Goal: Task Accomplishment & Management: Use online tool/utility

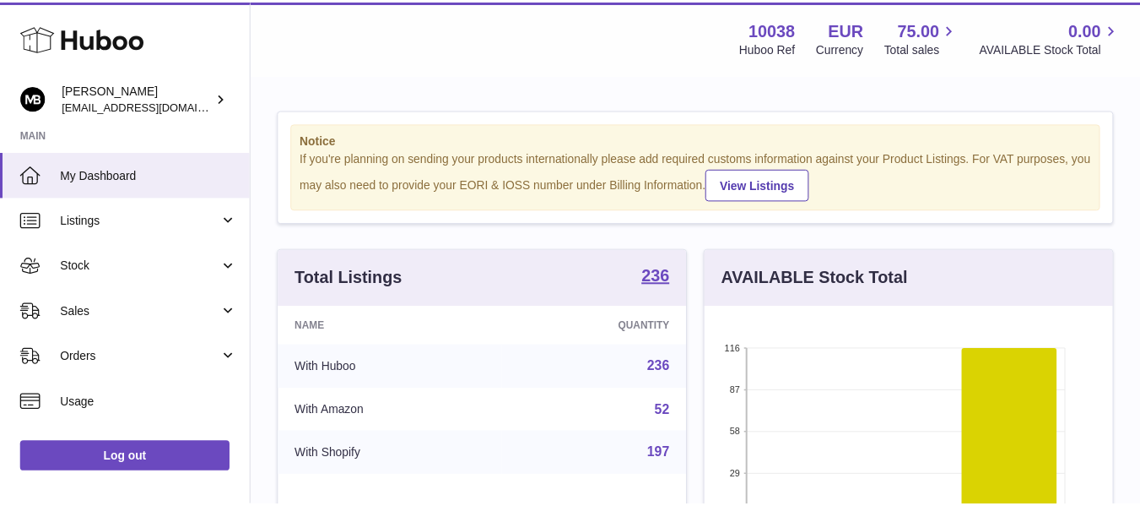
scroll to position [263, 413]
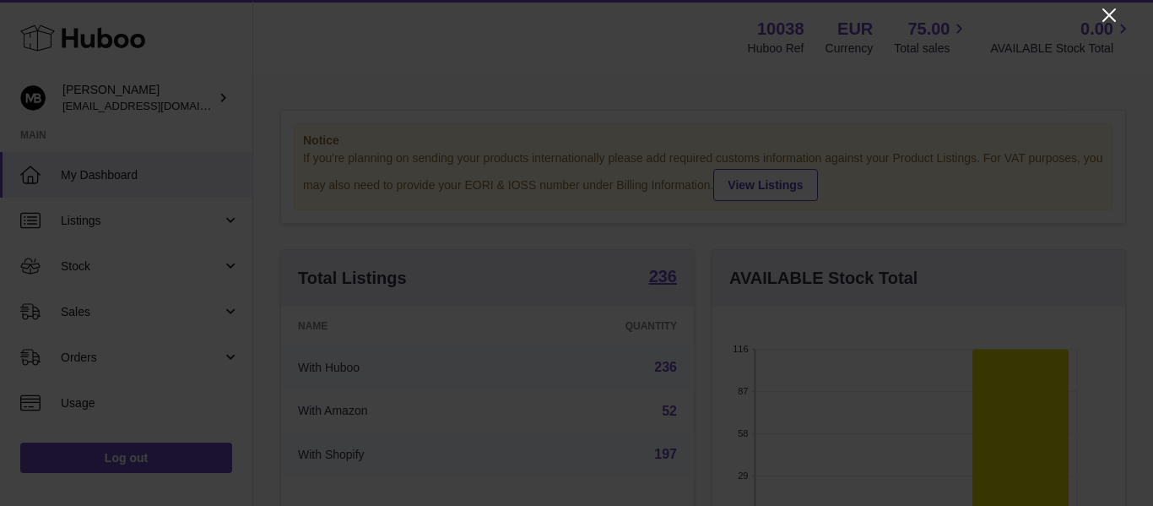
click at [1108, 18] on icon "Close" at bounding box center [1109, 15] width 20 height 20
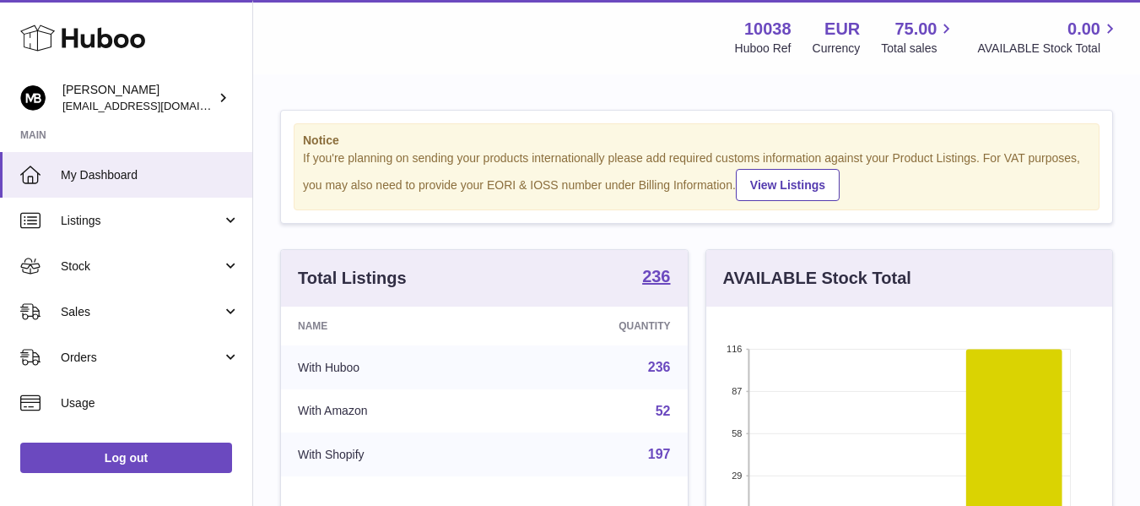
scroll to position [843910, 843767]
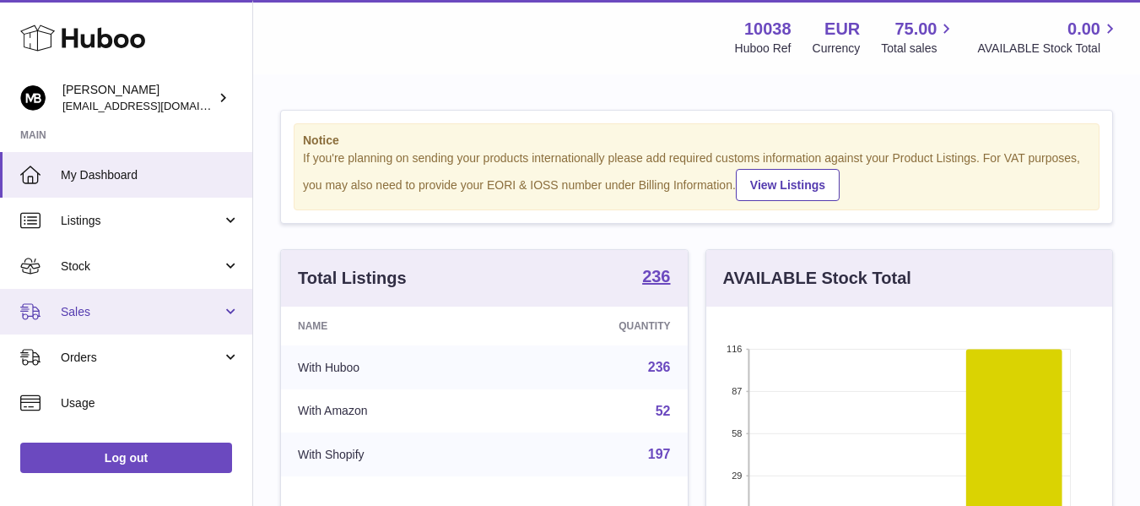
click at [89, 308] on span "Sales" at bounding box center [141, 312] width 161 height 16
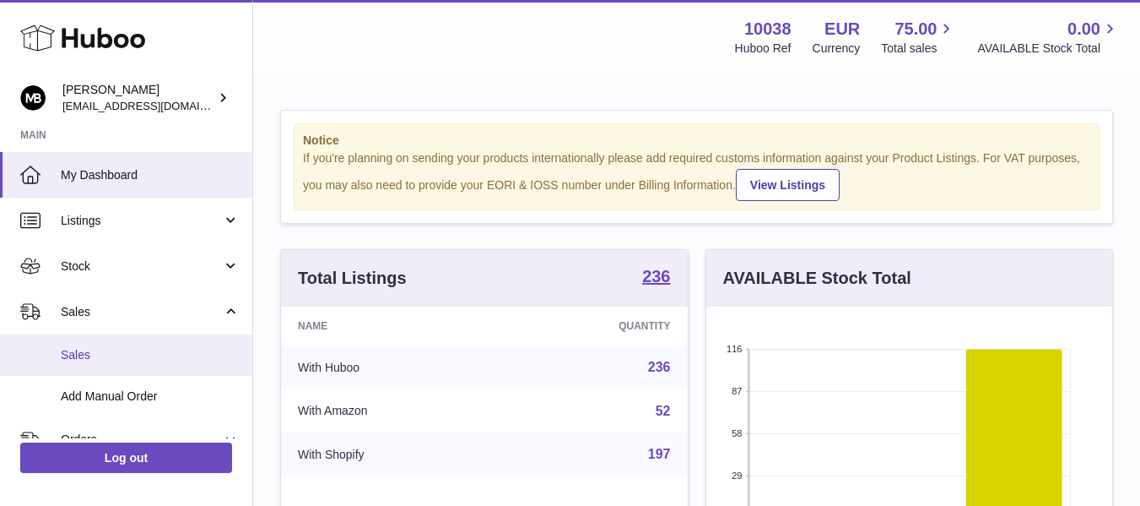
click at [84, 351] on span "Sales" at bounding box center [150, 355] width 179 height 16
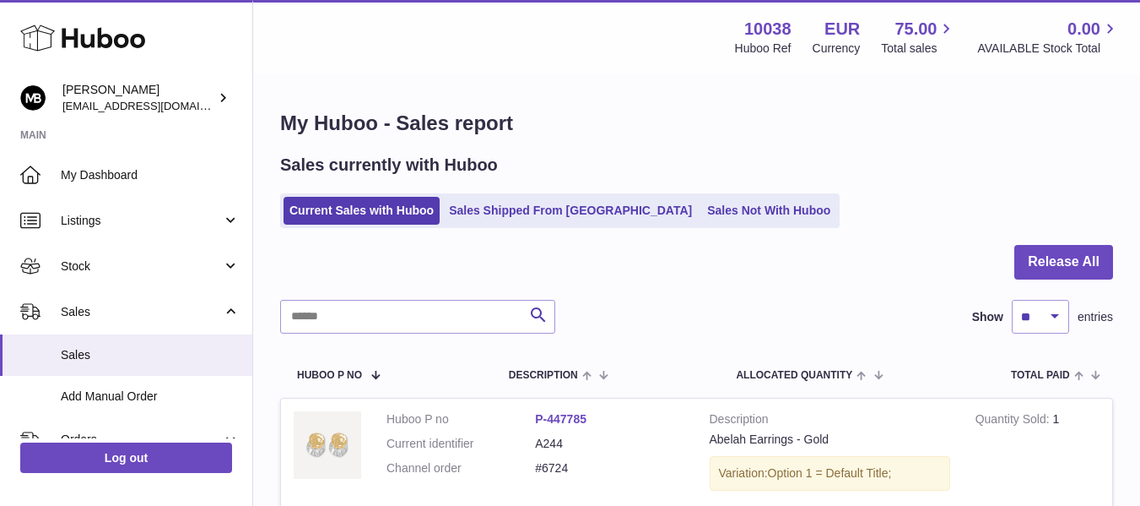
scroll to position [422, 0]
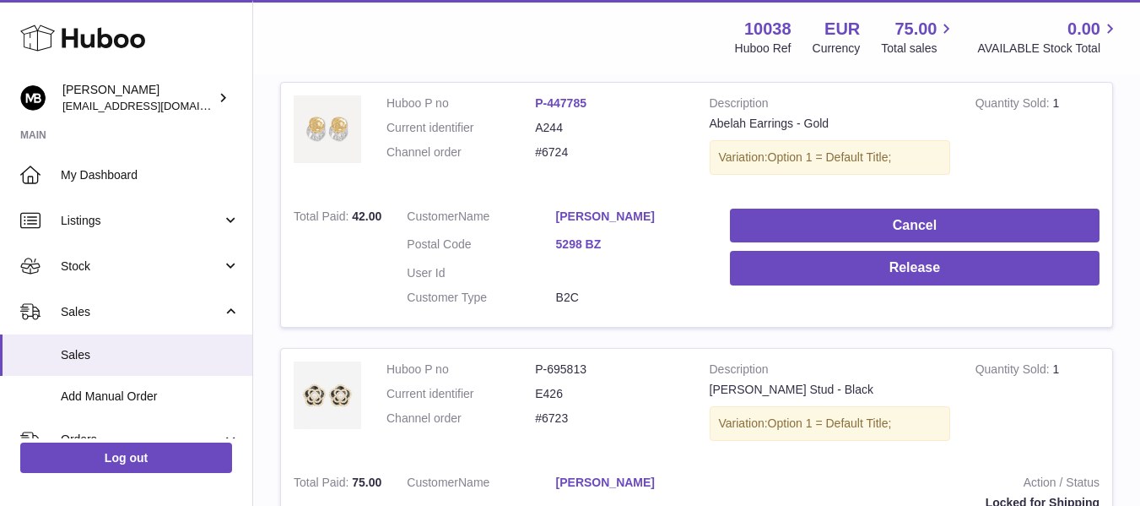
scroll to position [281, 0]
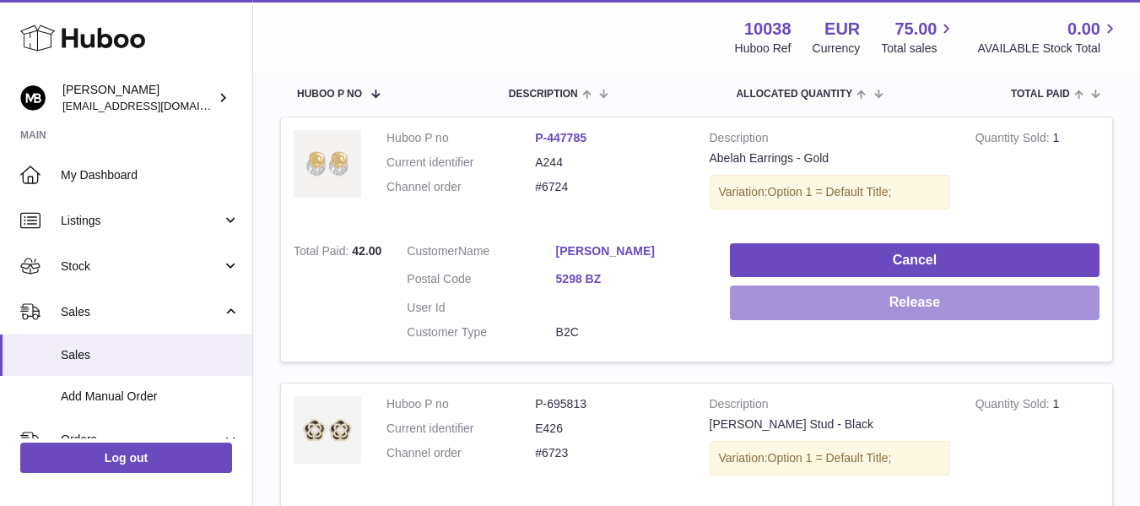
click at [745, 288] on button "Release" at bounding box center [915, 302] width 370 height 35
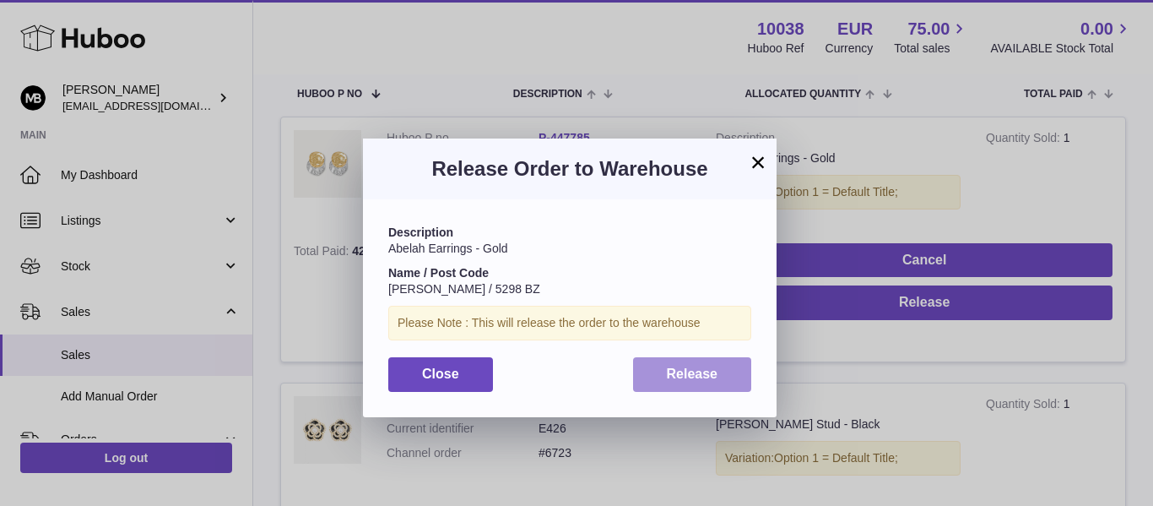
click at [676, 377] on span "Release" at bounding box center [692, 373] width 51 height 14
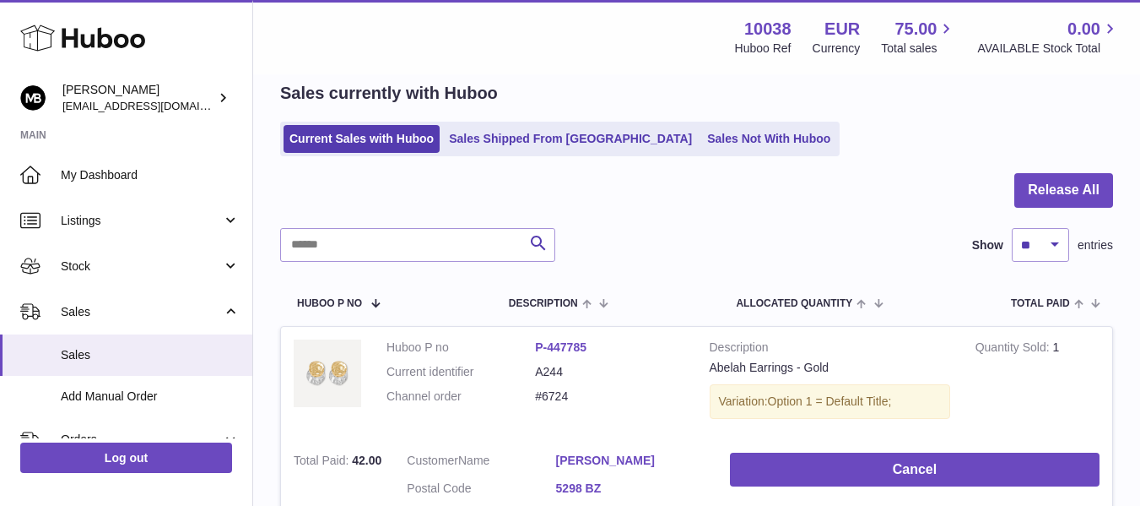
scroll to position [0, 0]
